Goal: Information Seeking & Learning: Check status

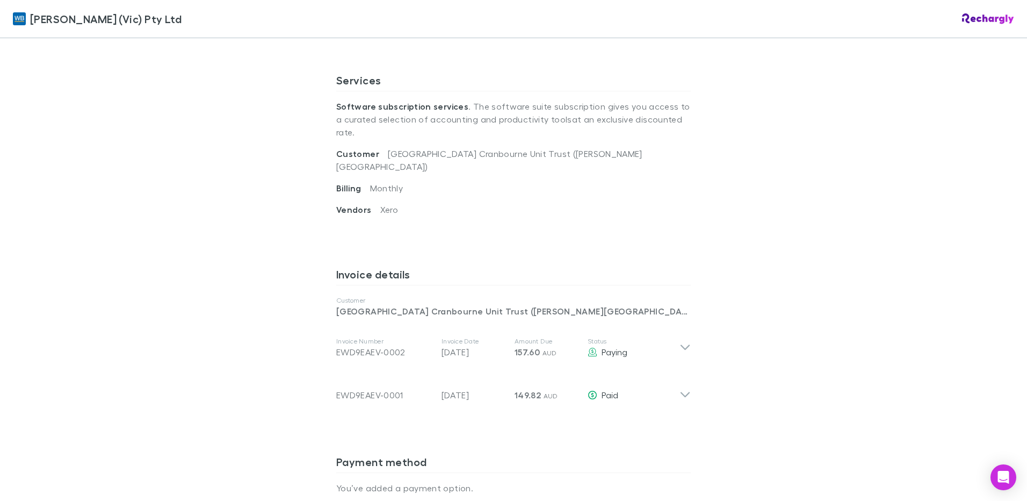
scroll to position [376, 0]
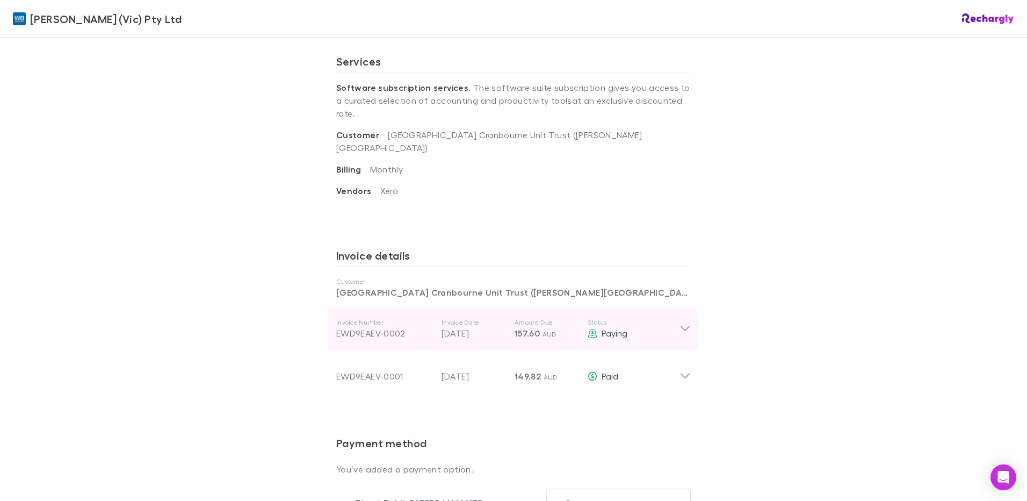
click at [684, 322] on icon at bounding box center [685, 328] width 11 height 13
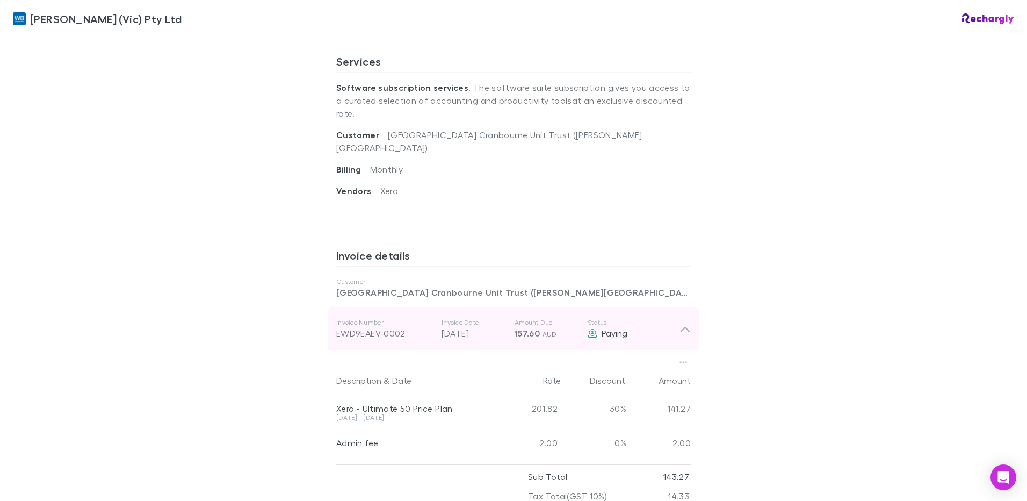
click at [475, 318] on p "Invoice Date" at bounding box center [474, 322] width 64 height 9
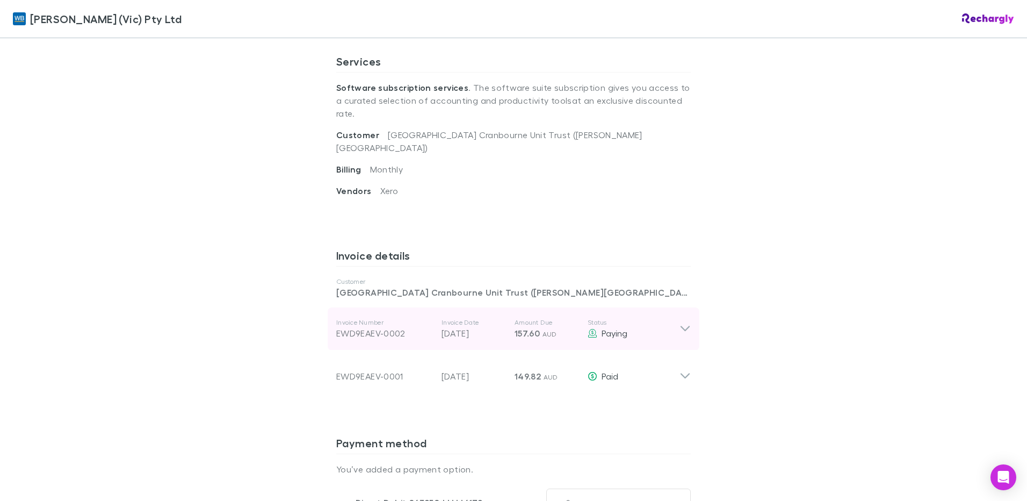
click at [475, 318] on p "Invoice Date" at bounding box center [474, 322] width 64 height 9
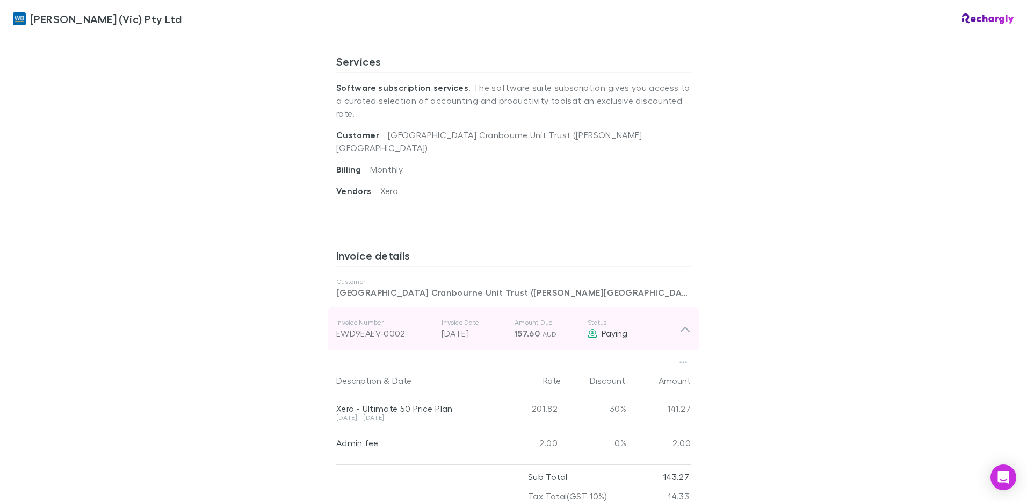
click at [475, 318] on p "Invoice Date" at bounding box center [474, 322] width 64 height 9
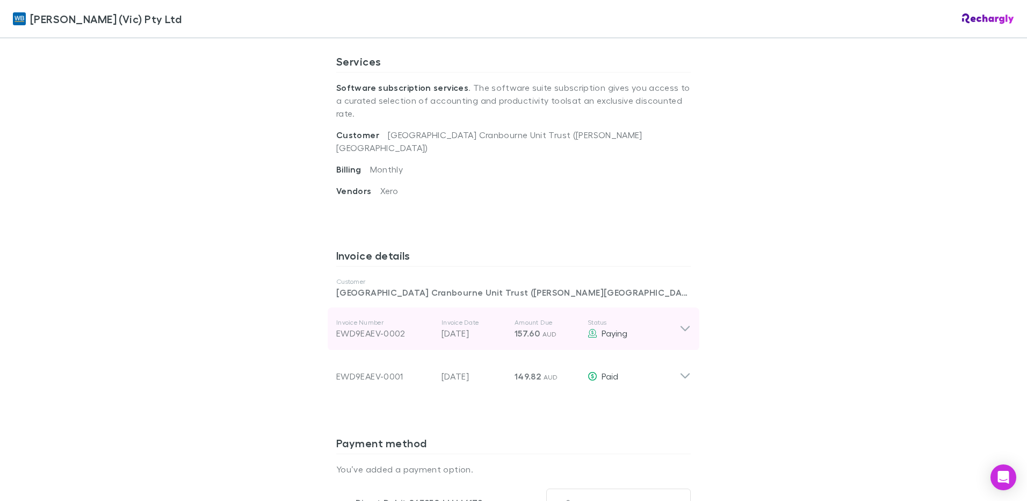
click at [475, 318] on p "Invoice Date" at bounding box center [474, 322] width 64 height 9
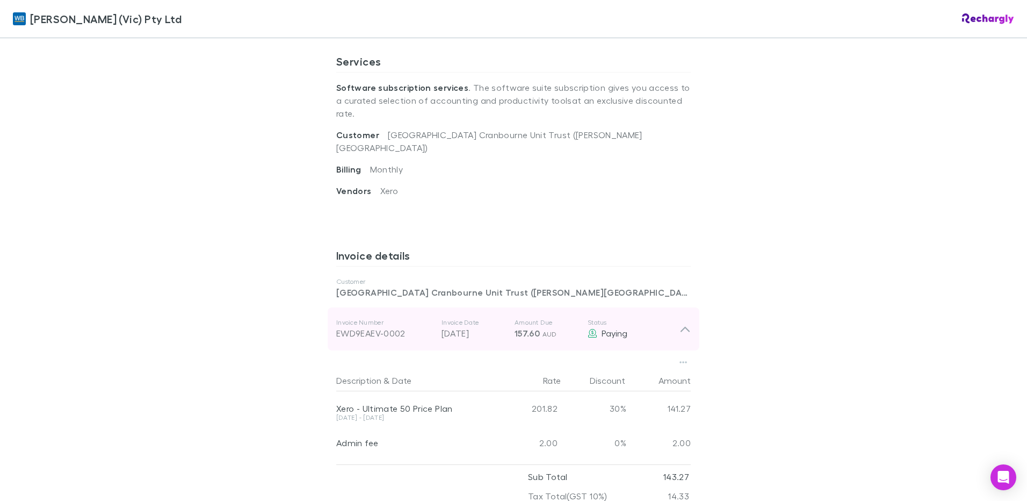
click at [475, 318] on p "Invoice Date" at bounding box center [474, 322] width 64 height 9
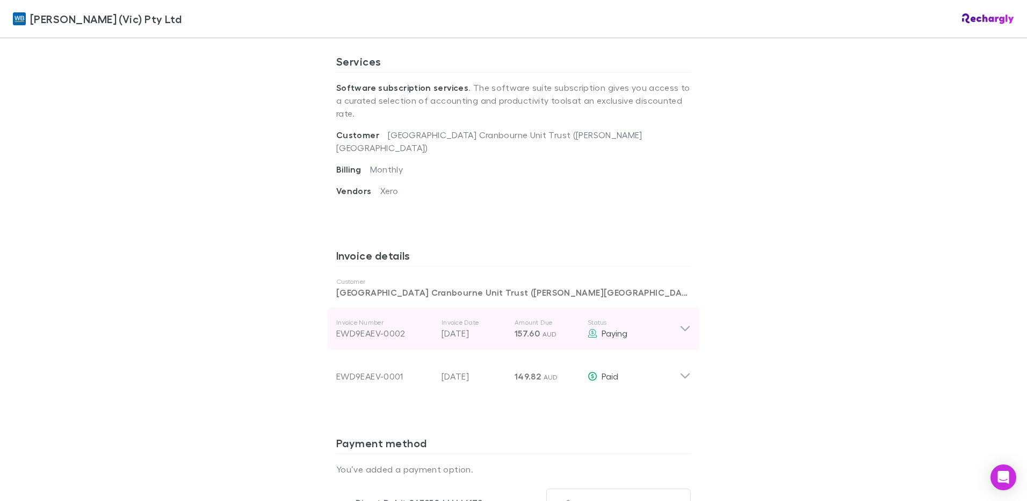
click at [475, 318] on p "Invoice Date" at bounding box center [474, 322] width 64 height 9
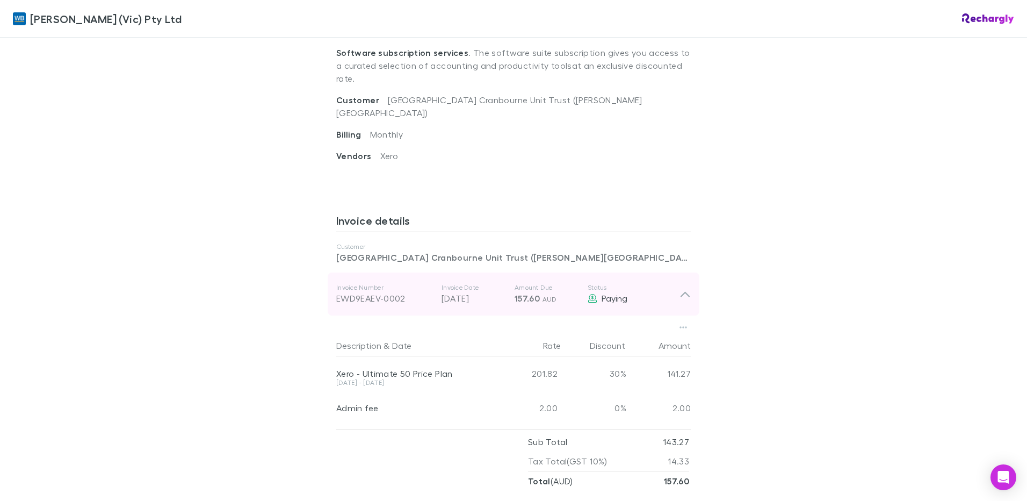
scroll to position [430, 0]
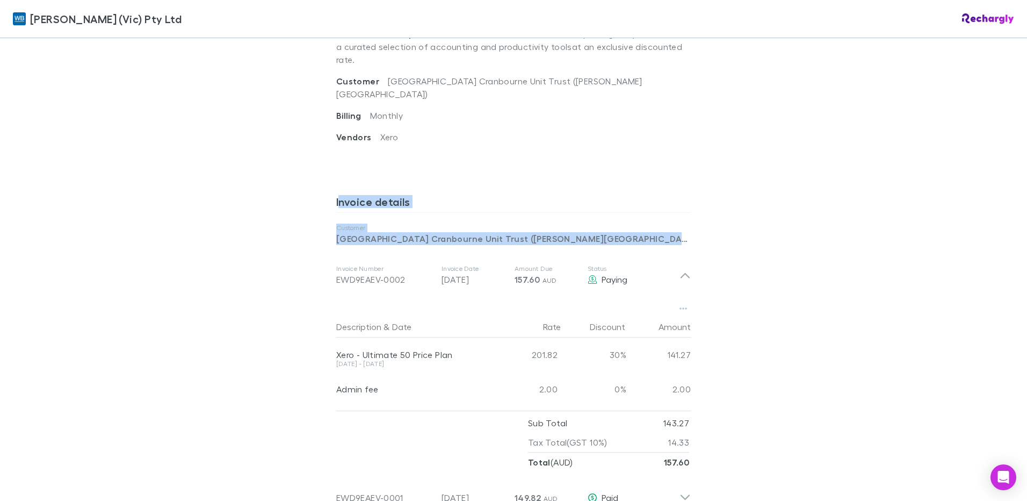
drag, startPoint x: 336, startPoint y: 185, endPoint x: 645, endPoint y: 295, distance: 328.1
click at [645, 295] on div "Invoice details Customer High Street Medical Centre Cranbourne Unit Trust (TA C…" at bounding box center [513, 367] width 355 height 363
drag, startPoint x: 645, startPoint y: 295, endPoint x: 821, endPoint y: 175, distance: 213.8
click at [821, 175] on div "[PERSON_NAME] (Vic) Pty Ltd [PERSON_NAME] (Vic) Pty Ltd Software subscriptions …" at bounding box center [513, 250] width 1027 height 501
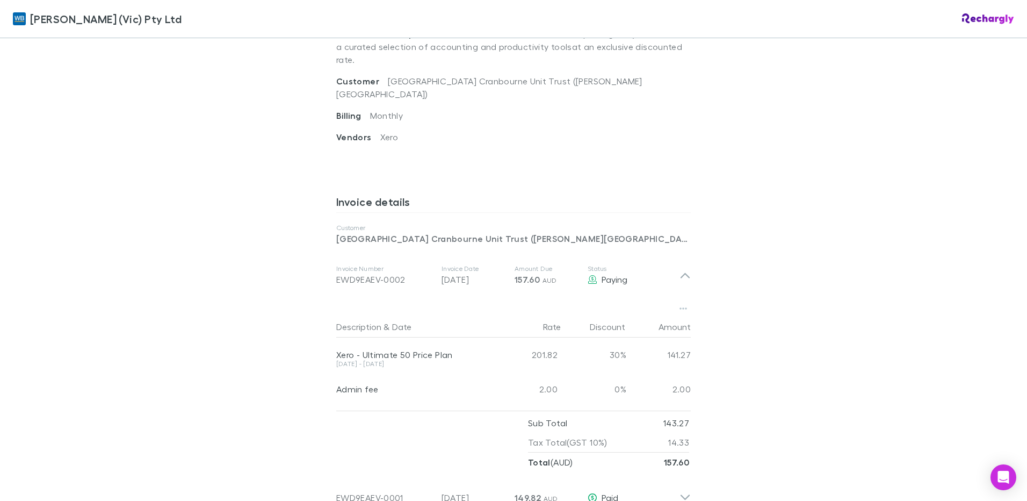
scroll to position [483, 0]
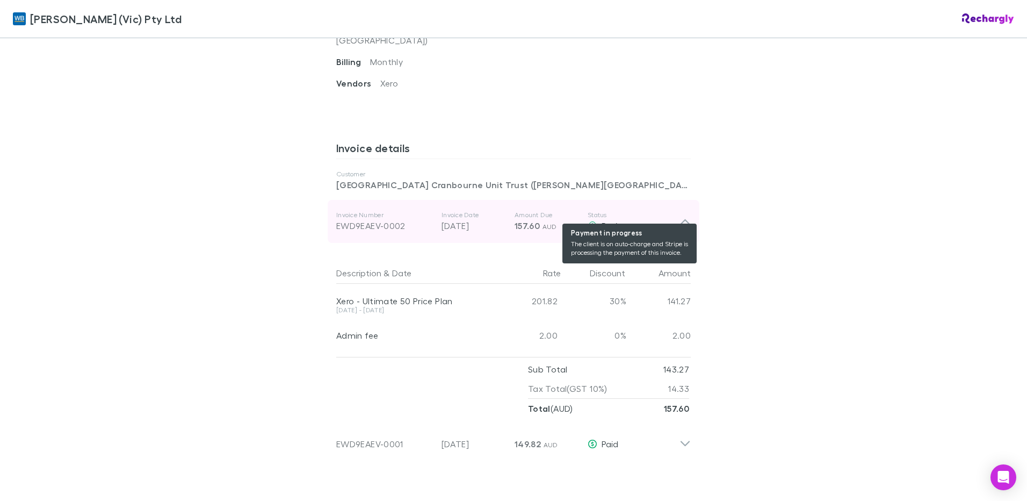
click at [594, 219] on div "Paying" at bounding box center [634, 225] width 92 height 13
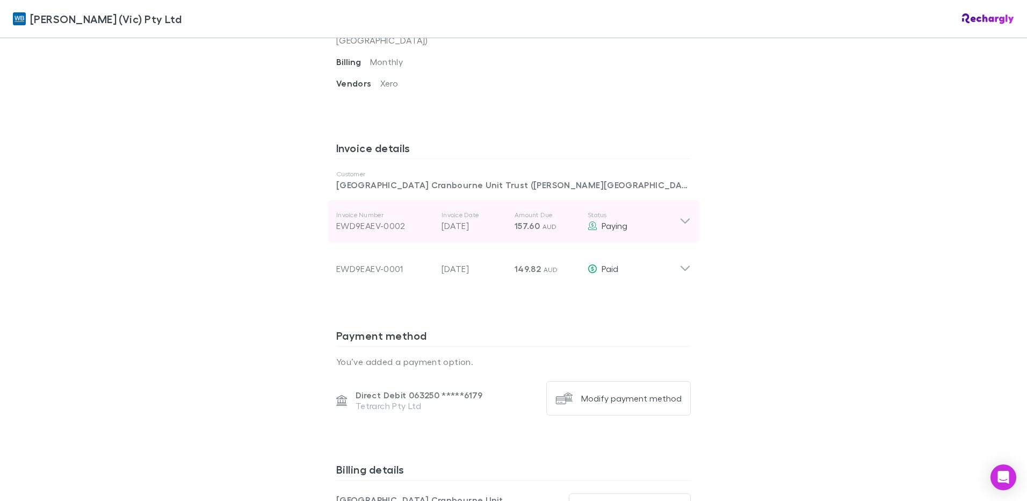
click at [680, 215] on icon at bounding box center [685, 221] width 11 height 13
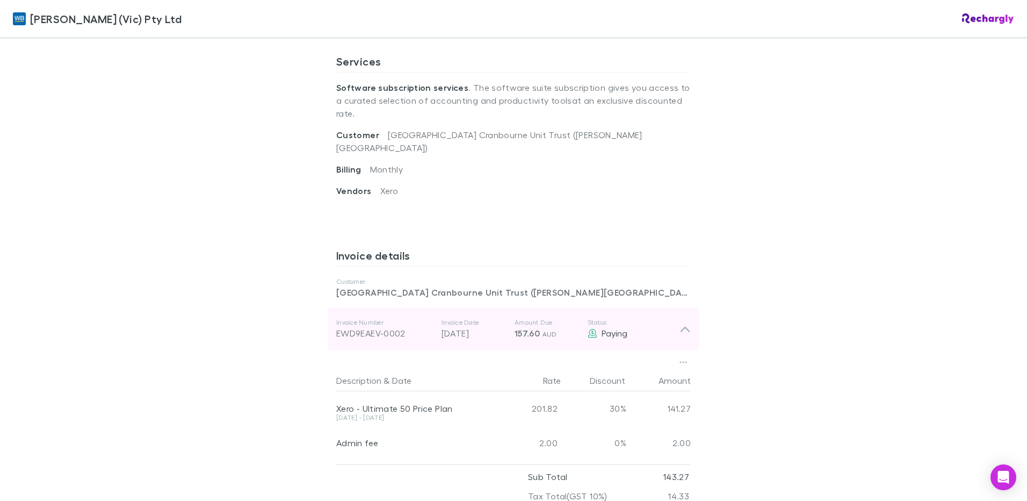
scroll to position [430, 0]
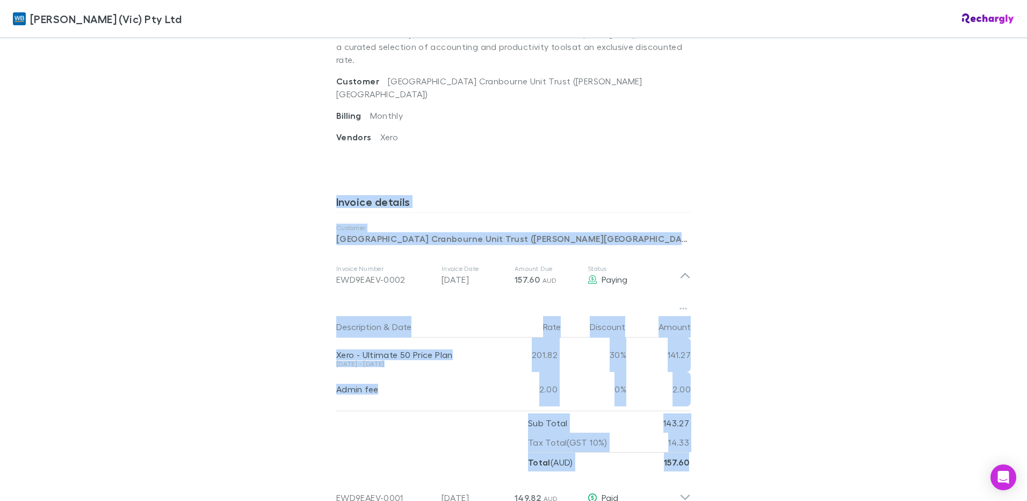
drag, startPoint x: 333, startPoint y: 187, endPoint x: 703, endPoint y: 446, distance: 452.1
click at [703, 446] on div "[PERSON_NAME] (Vic) Pty Ltd [PERSON_NAME] (Vic) Pty Ltd Software subscriptions …" at bounding box center [513, 250] width 1027 height 501
copy div "Invoice details Customer [GEOGRAPHIC_DATA] Cranbourne Unit Trust ([PERSON_NAME]…"
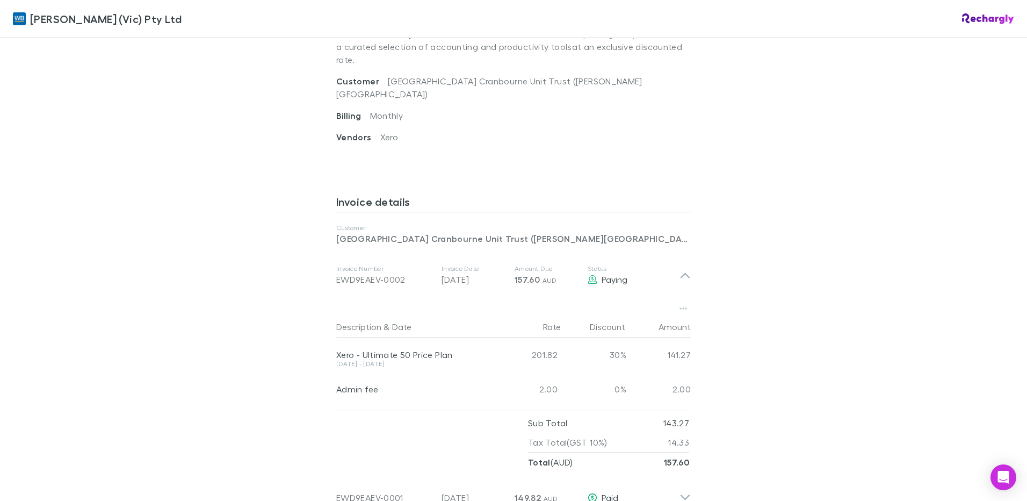
drag, startPoint x: 899, startPoint y: 159, endPoint x: 872, endPoint y: 182, distance: 35.8
click at [872, 182] on div "[PERSON_NAME] (Vic) Pty Ltd [PERSON_NAME] (Vic) Pty Ltd Software subscriptions …" at bounding box center [513, 250] width 1027 height 501
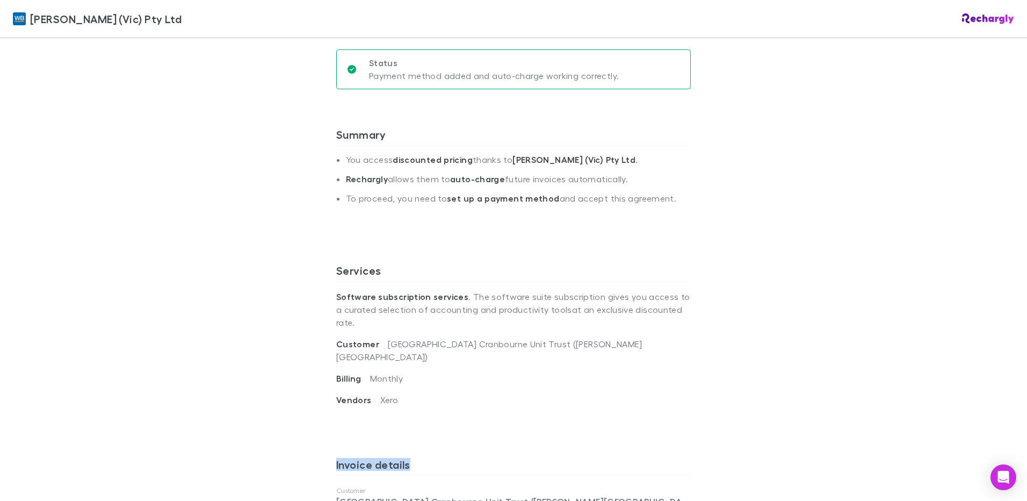
scroll to position [322, 0]
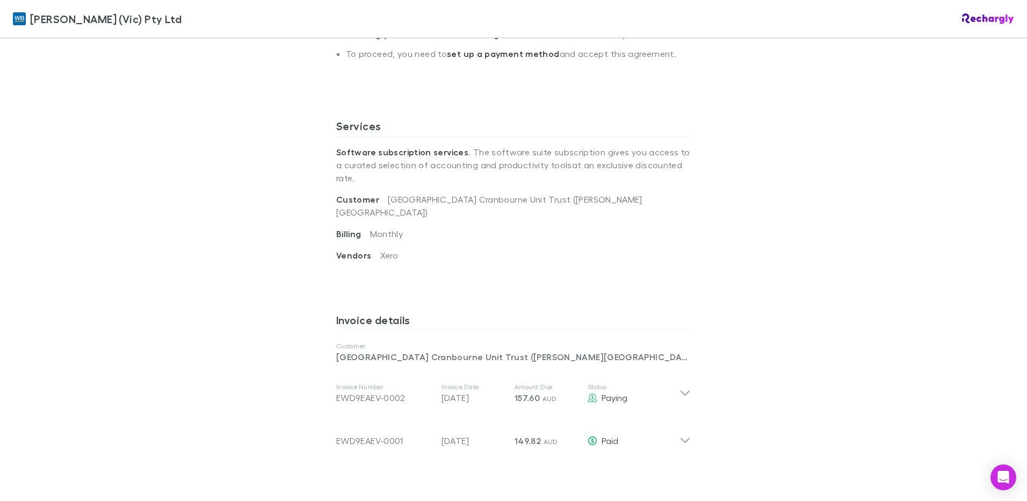
scroll to position [322, 0]
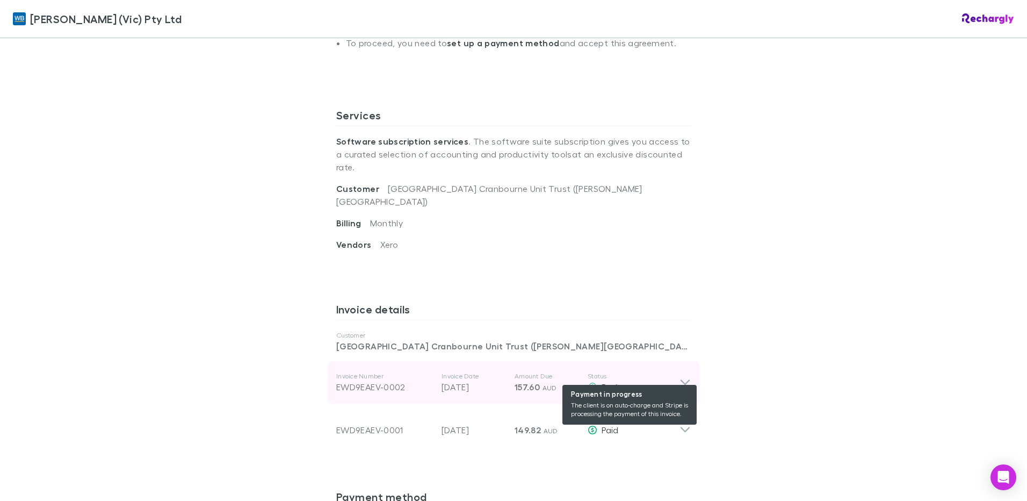
click at [633, 380] on div "Paying" at bounding box center [634, 386] width 92 height 13
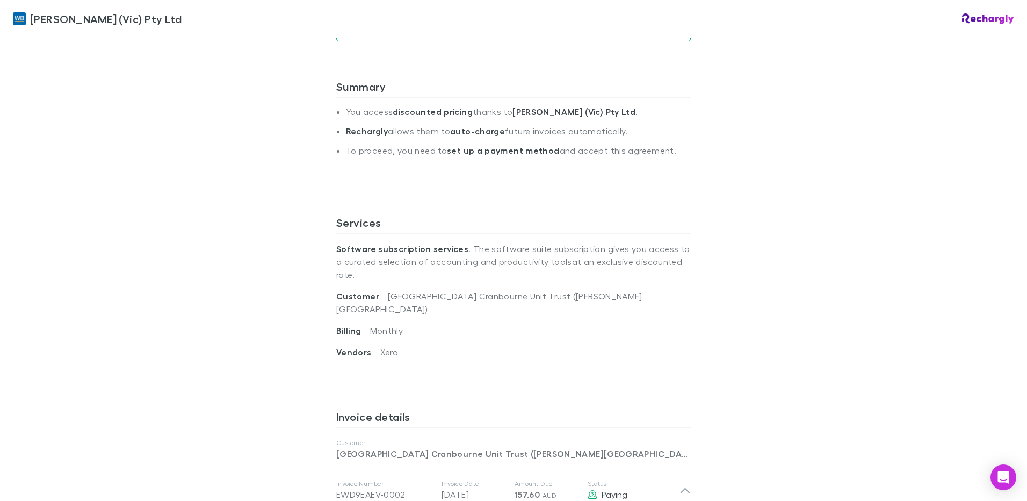
scroll to position [430, 0]
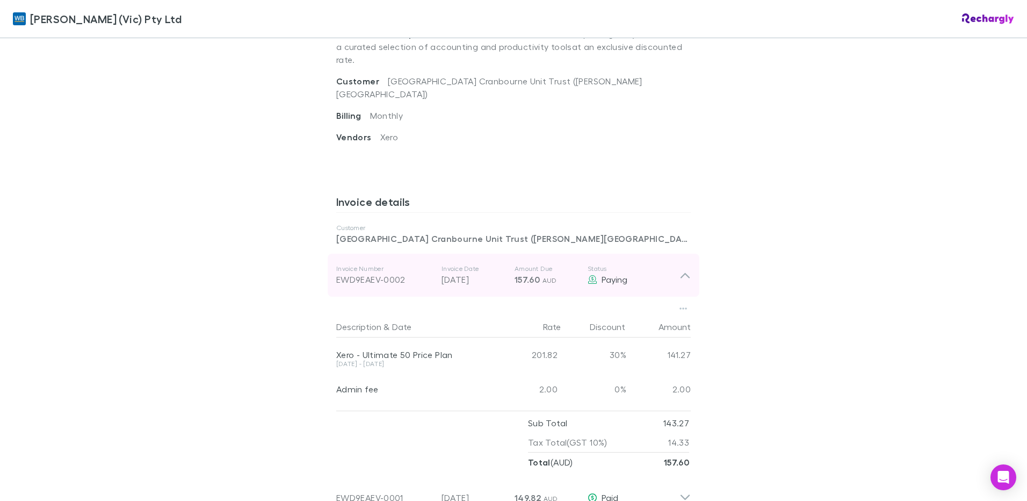
click at [680, 269] on icon at bounding box center [685, 275] width 11 height 13
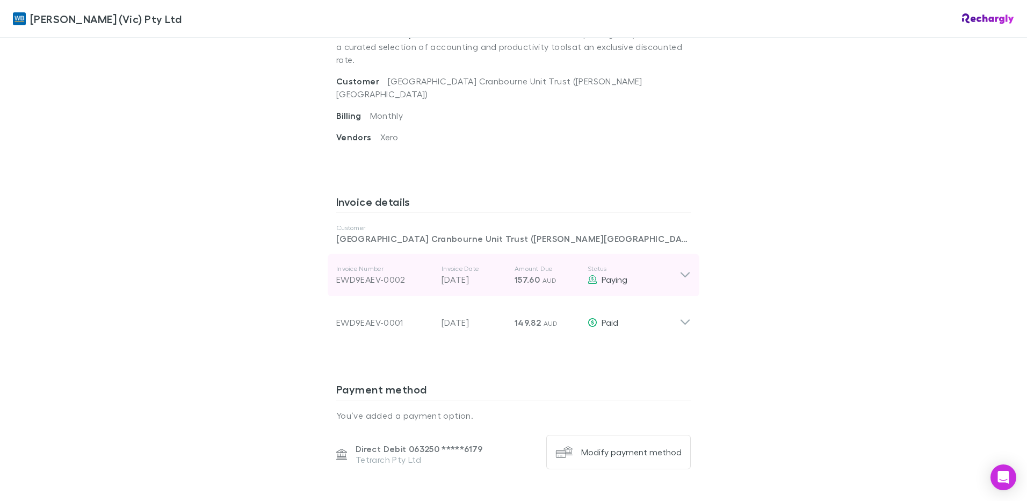
click at [680, 269] on icon at bounding box center [685, 275] width 11 height 13
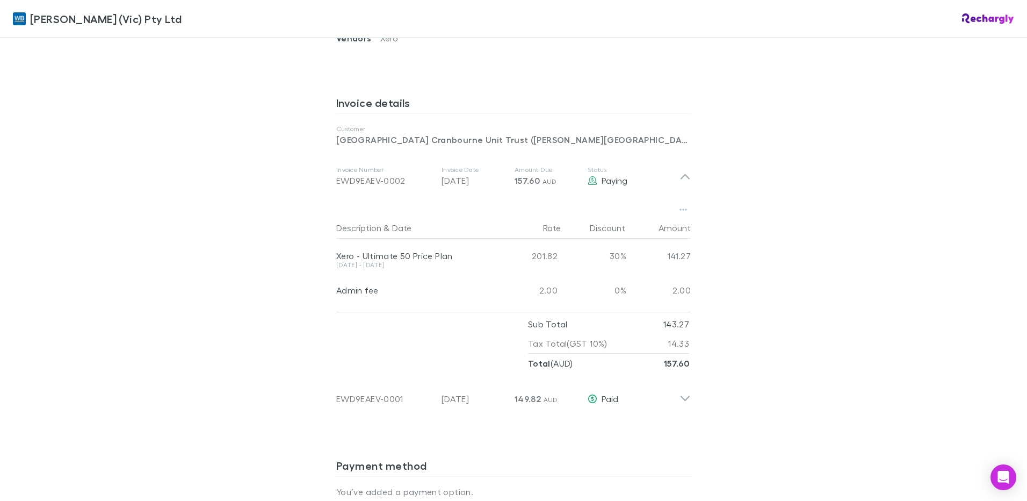
scroll to position [537, 0]
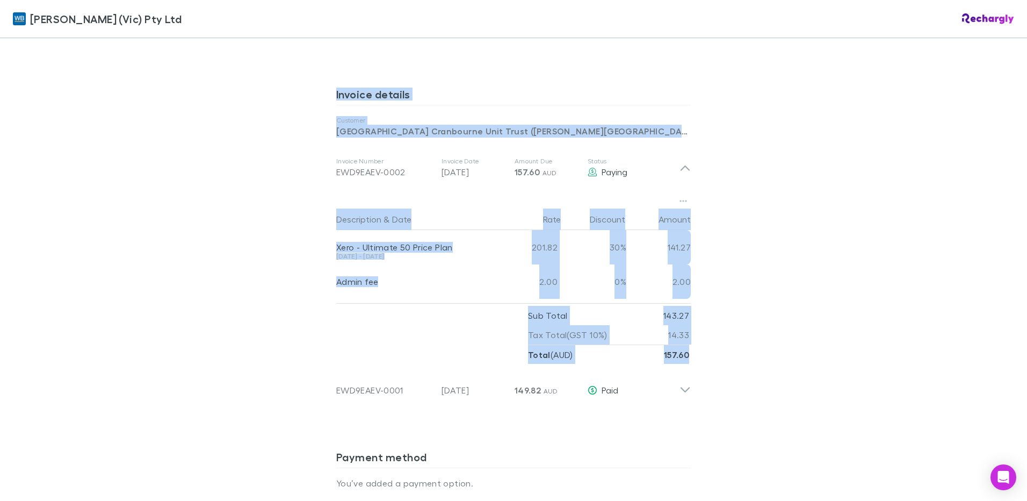
drag, startPoint x: 329, startPoint y: 81, endPoint x: 706, endPoint y: 345, distance: 460.5
click at [706, 345] on div "[PERSON_NAME] (Vic) Pty Ltd [PERSON_NAME] (Vic) Pty Ltd Software subscriptions …" at bounding box center [513, 250] width 1027 height 501
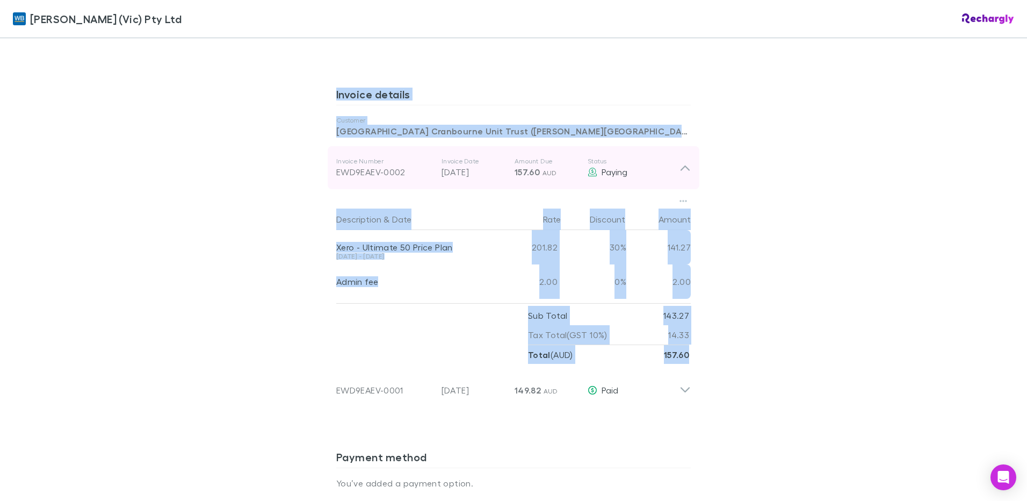
click at [351, 157] on p "Invoice Number" at bounding box center [384, 161] width 97 height 9
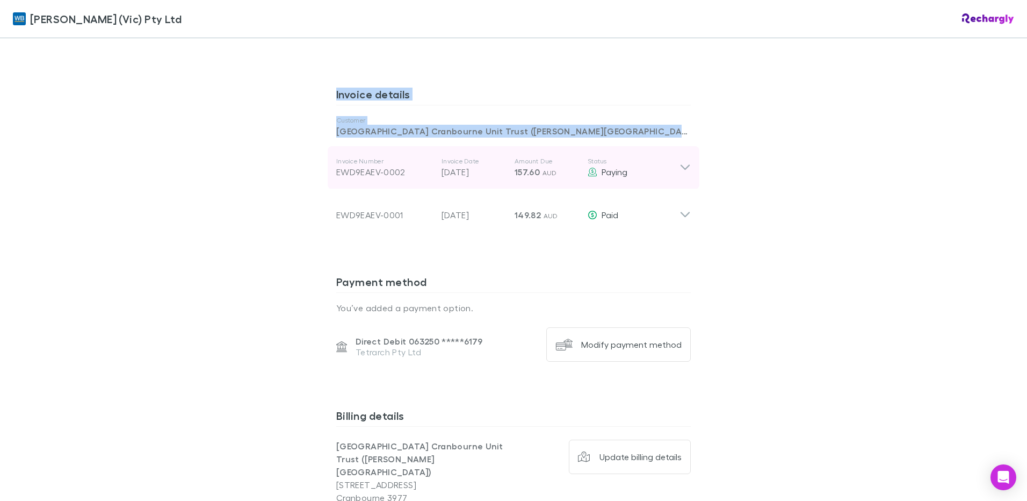
click at [351, 157] on p "Invoice Number" at bounding box center [384, 161] width 97 height 9
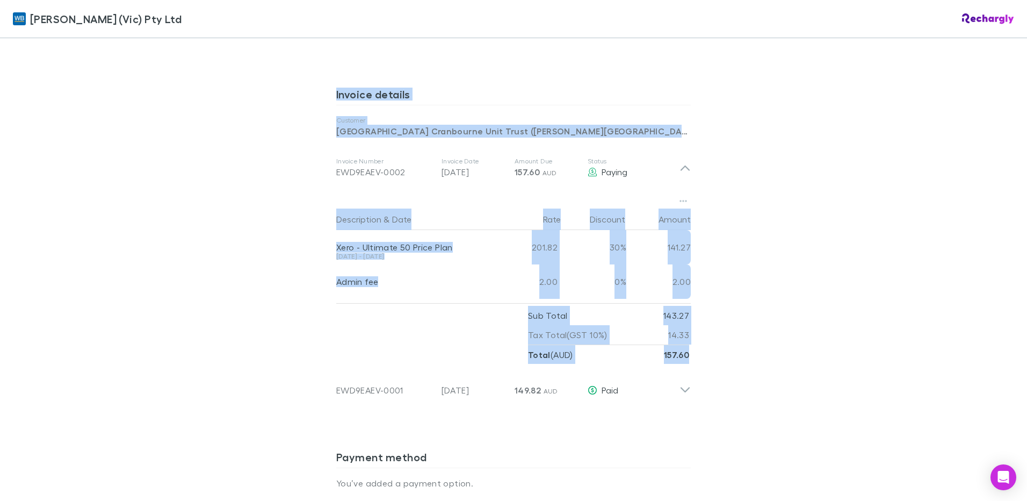
click at [817, 193] on div "[PERSON_NAME] (Vic) Pty Ltd [PERSON_NAME] (Vic) Pty Ltd Software subscriptions …" at bounding box center [513, 250] width 1027 height 501
